Goal: Information Seeking & Learning: Learn about a topic

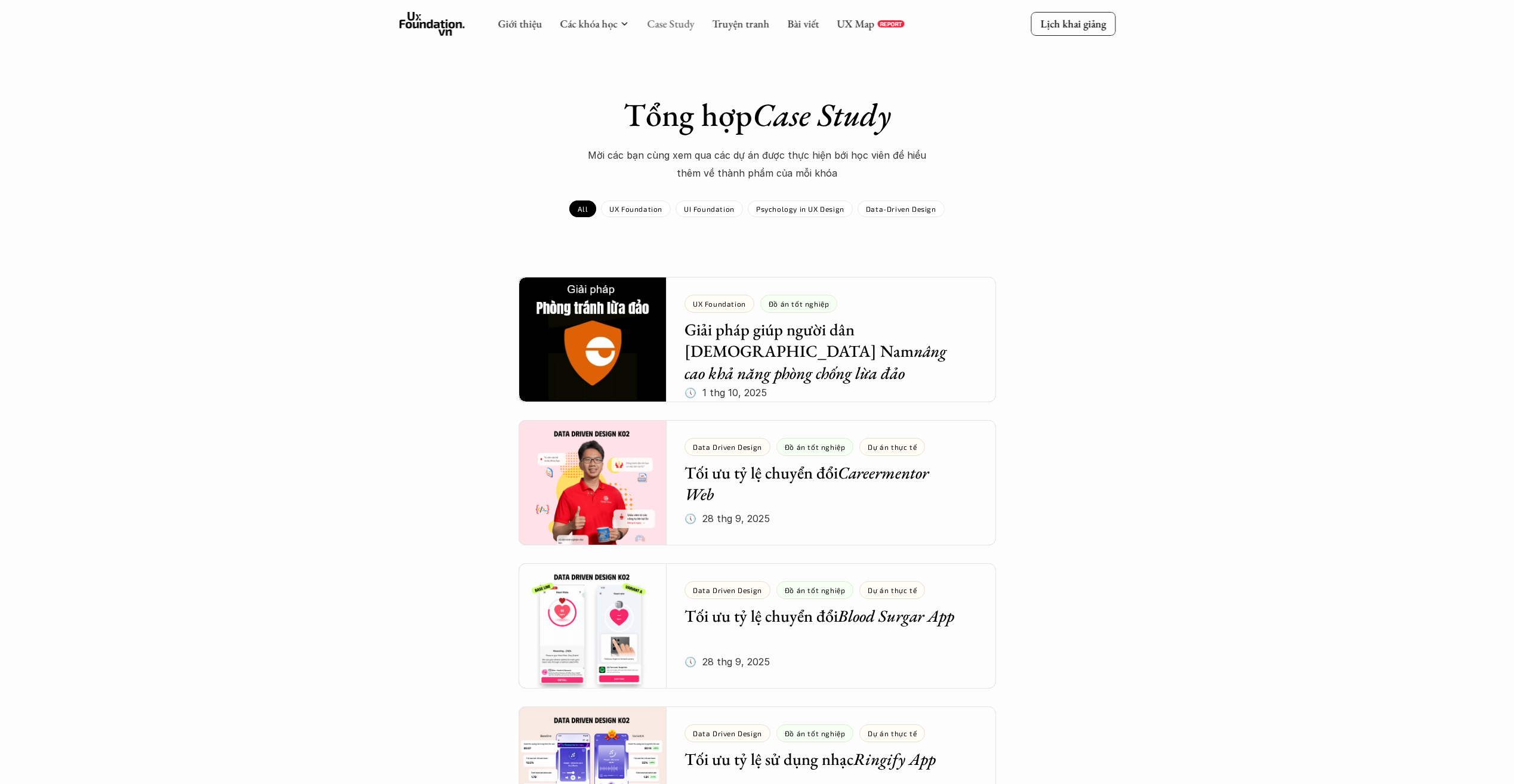
click at [670, 27] on link "Case Study" at bounding box center [671, 24] width 48 height 13
click at [434, 22] on icon at bounding box center [431, 24] width 66 height 24
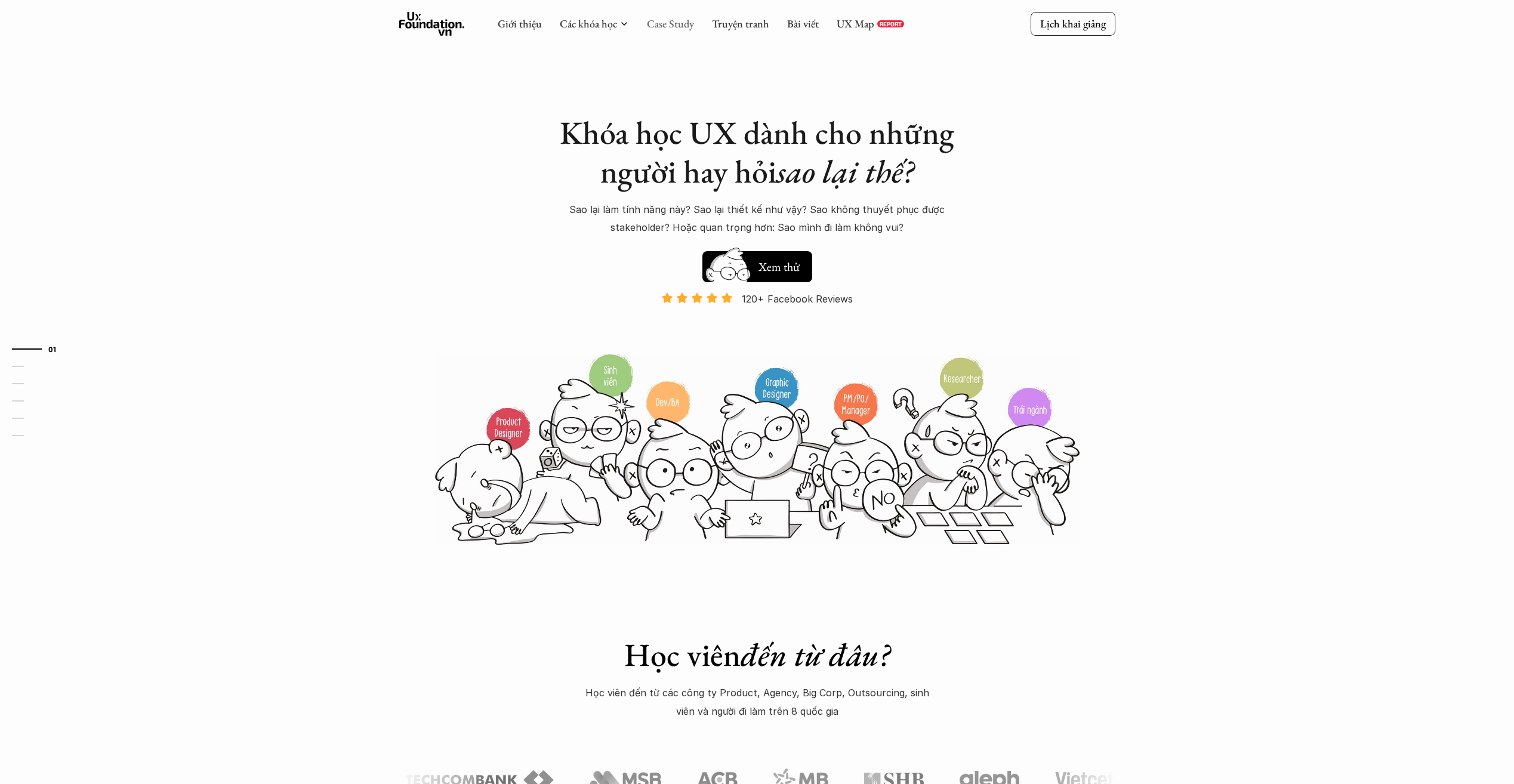
click at [677, 25] on link "Case Study" at bounding box center [671, 24] width 48 height 13
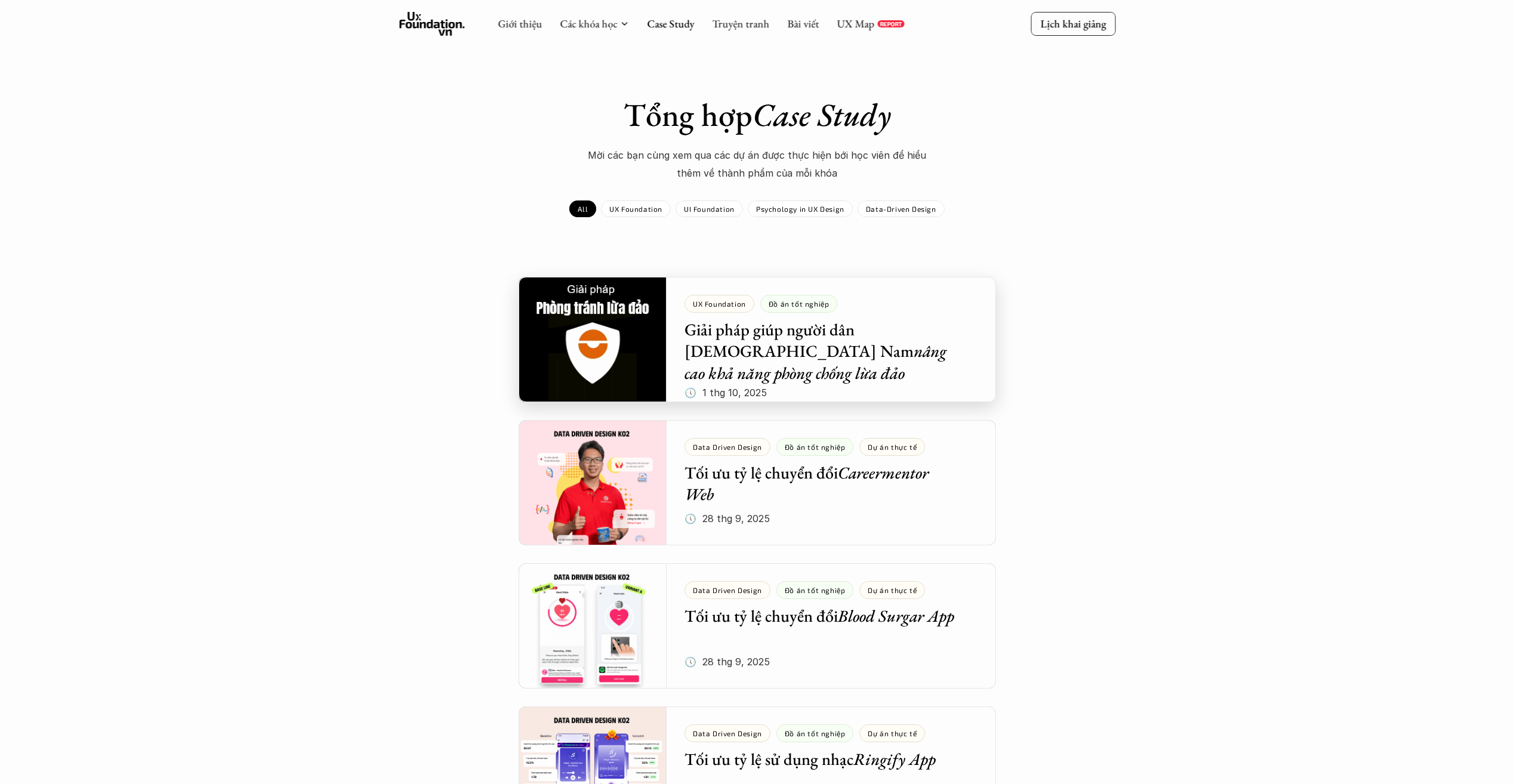
click at [961, 342] on div at bounding box center [757, 340] width 478 height 126
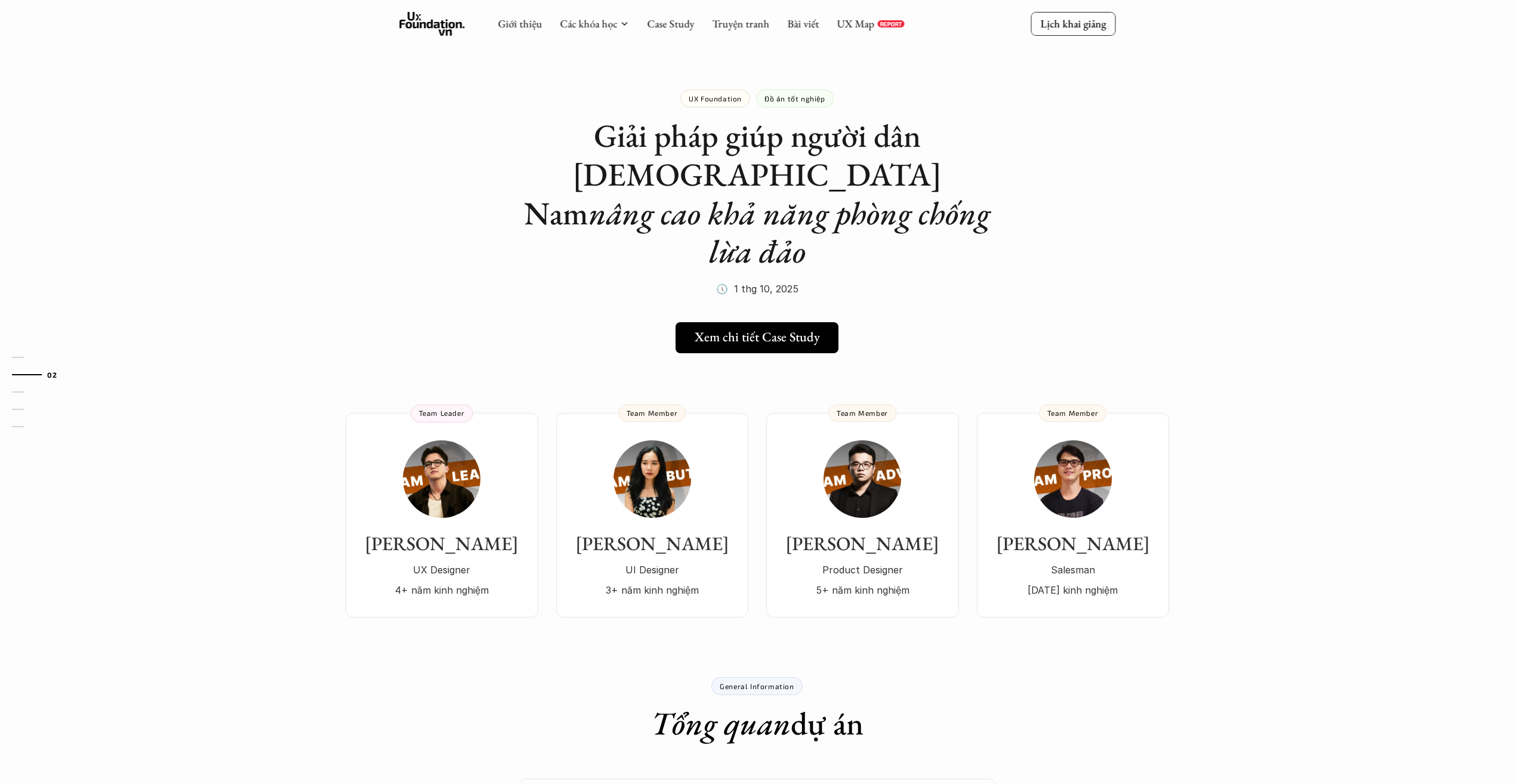
click at [417, 16] on use at bounding box center [431, 24] width 66 height 24
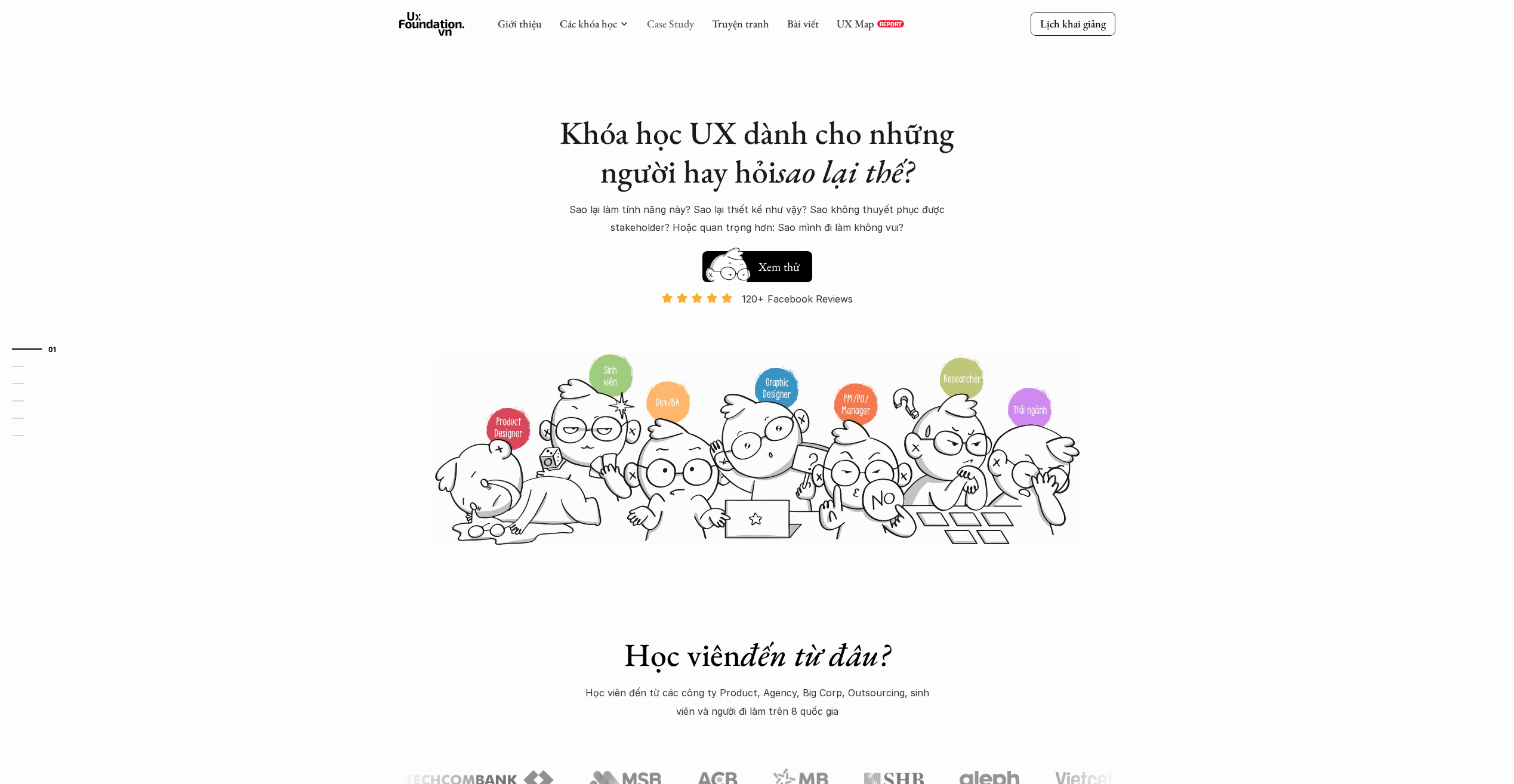
click at [647, 23] on link "Case Study" at bounding box center [671, 24] width 48 height 13
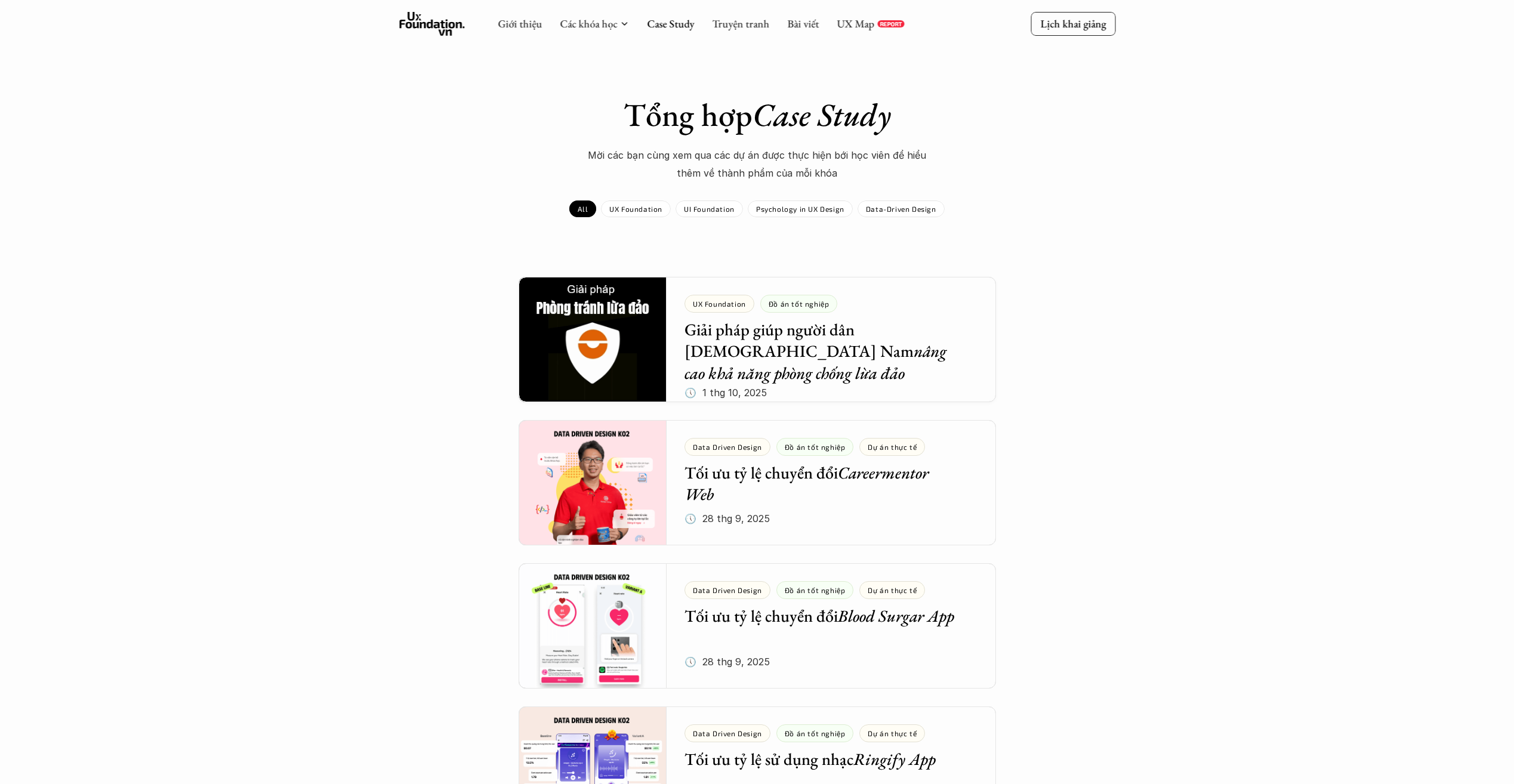
click at [818, 331] on div at bounding box center [757, 340] width 478 height 126
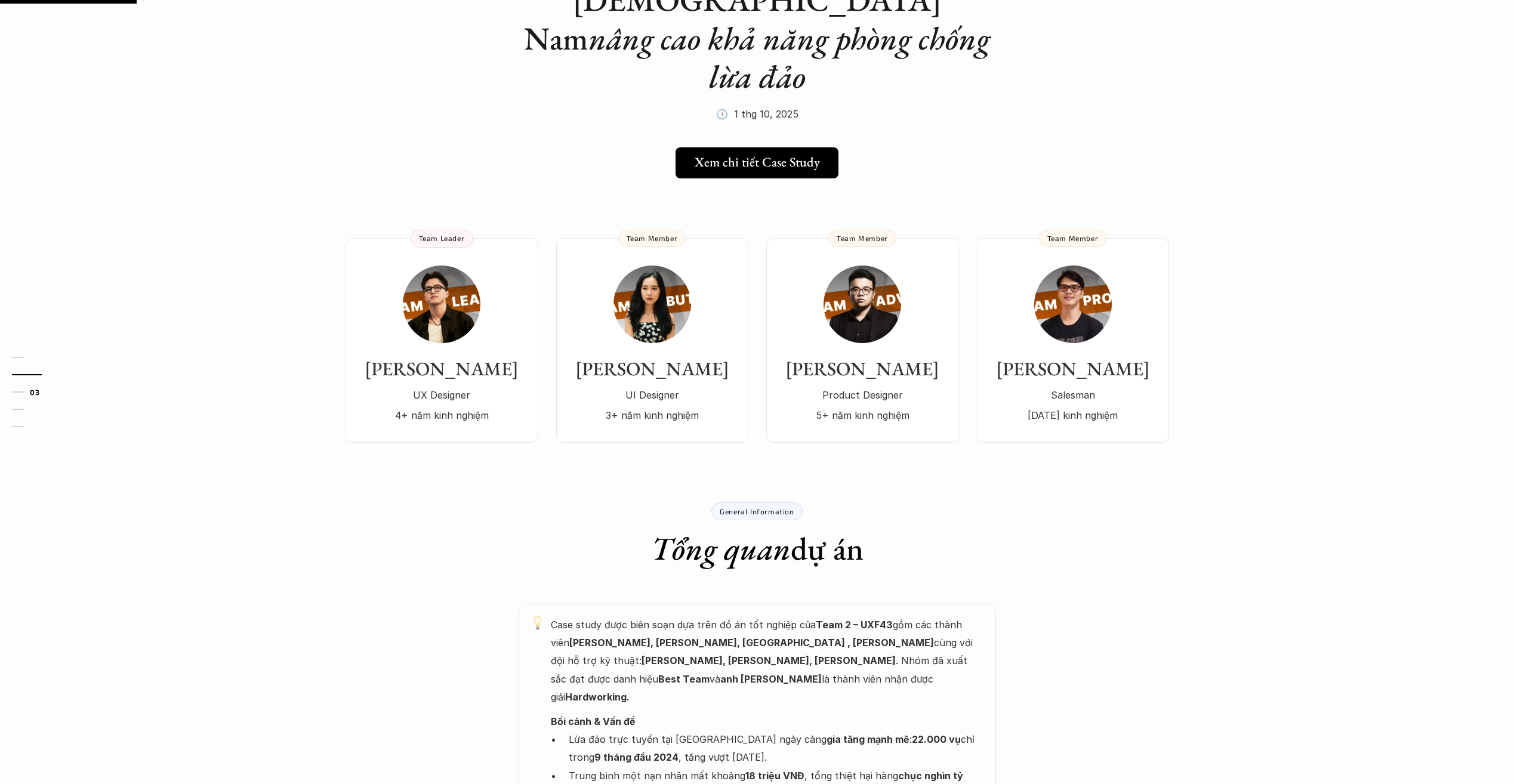
scroll to position [239, 0]
